Goal: Go to known website: Access a specific website the user already knows

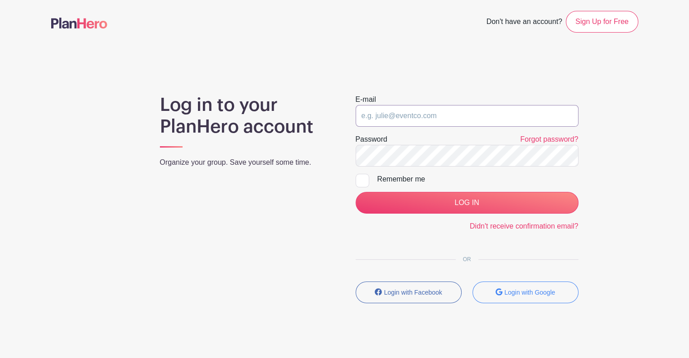
click at [407, 115] on input "email" at bounding box center [467, 116] width 223 height 22
type input "[PERSON_NAME][EMAIL_ADDRESS][DOMAIN_NAME]"
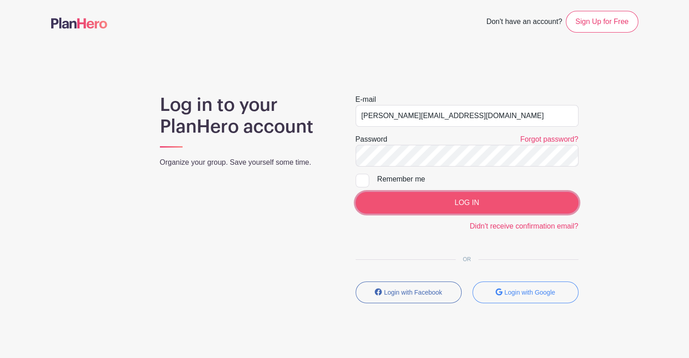
click at [446, 204] on input "LOG IN" at bounding box center [467, 203] width 223 height 22
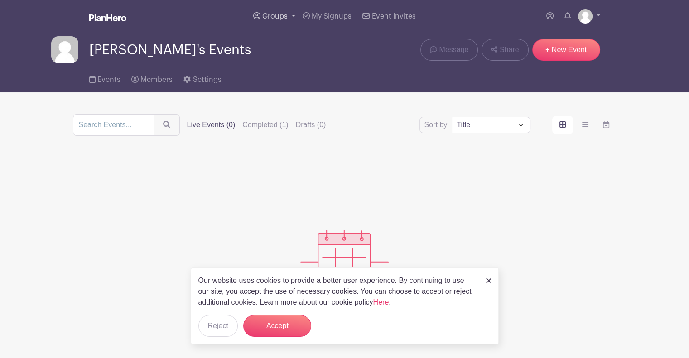
click at [272, 12] on link "Groups" at bounding box center [274, 16] width 49 height 33
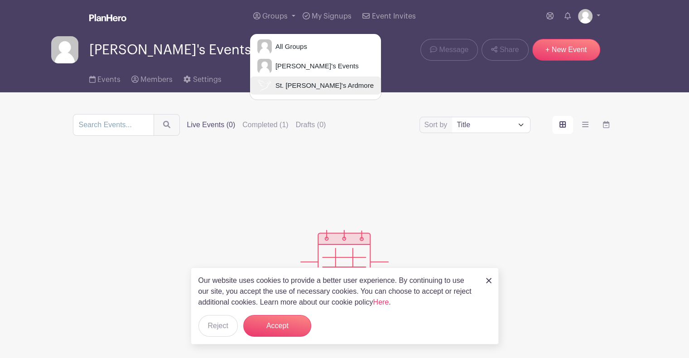
click at [307, 84] on span "St. [PERSON_NAME]'s Ardmore" at bounding box center [323, 86] width 102 height 10
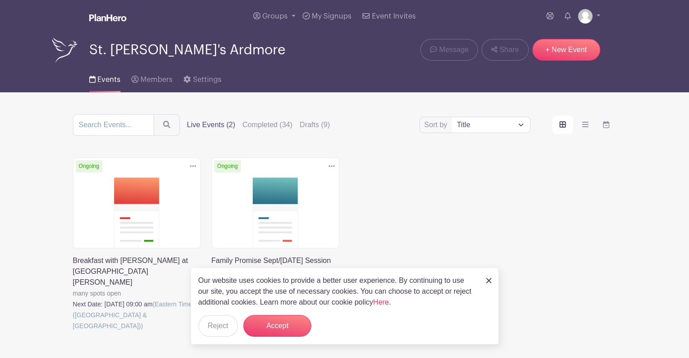
click at [486, 281] on img at bounding box center [488, 280] width 5 height 5
